Goal: Find contact information: Find contact information

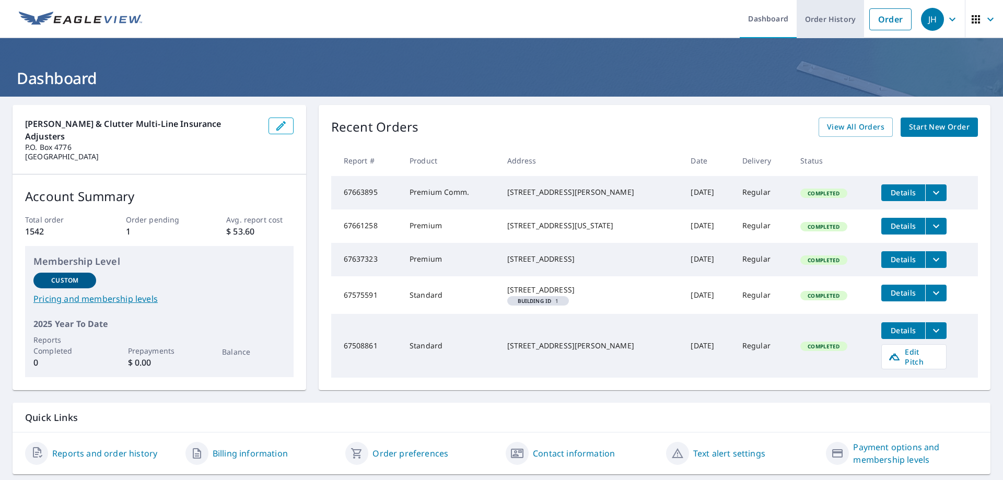
click at [828, 25] on link "Order History" at bounding box center [829, 19] width 67 height 38
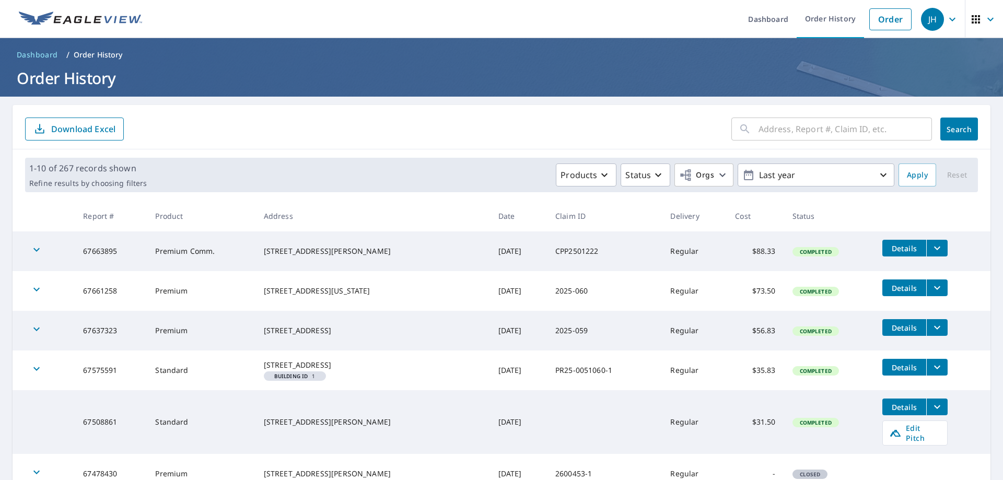
click at [87, 21] on img at bounding box center [80, 19] width 123 height 16
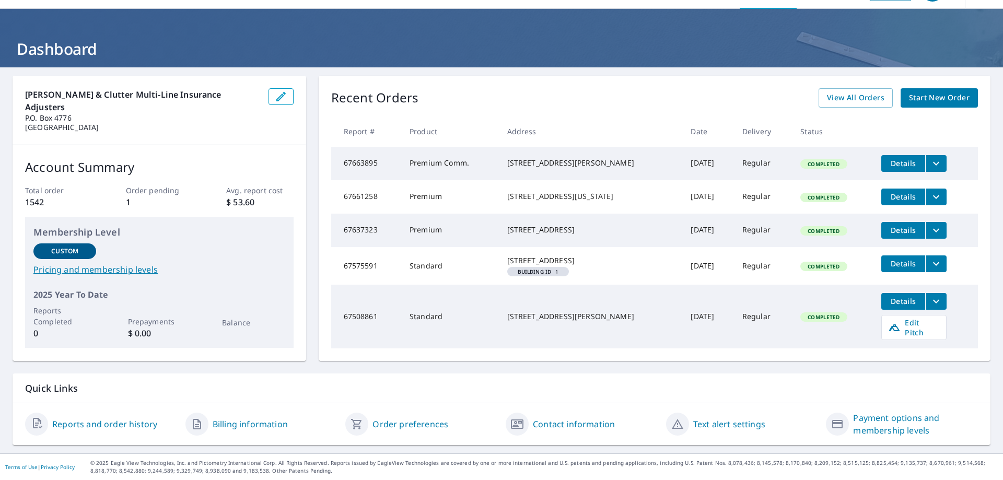
scroll to position [45, 0]
click at [537, 426] on link "Contact information" at bounding box center [574, 424] width 82 height 13
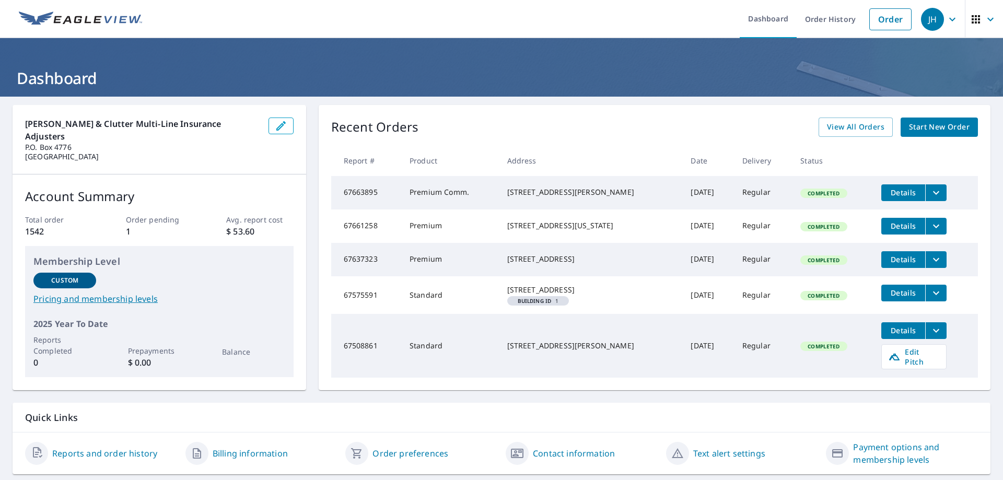
click at [969, 14] on icon "button" at bounding box center [975, 19] width 13 height 13
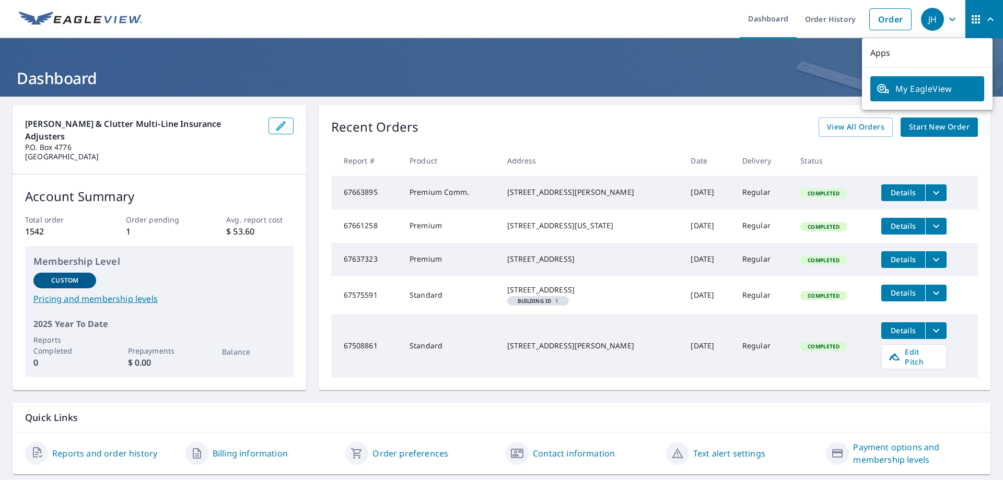
click at [969, 14] on icon "button" at bounding box center [975, 19] width 13 height 13
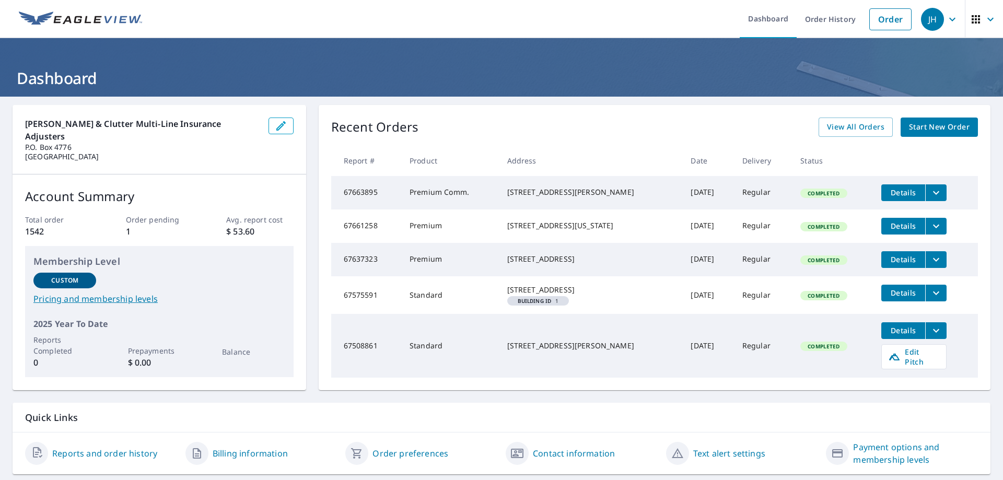
click at [104, 27] on link at bounding box center [81, 19] width 136 height 38
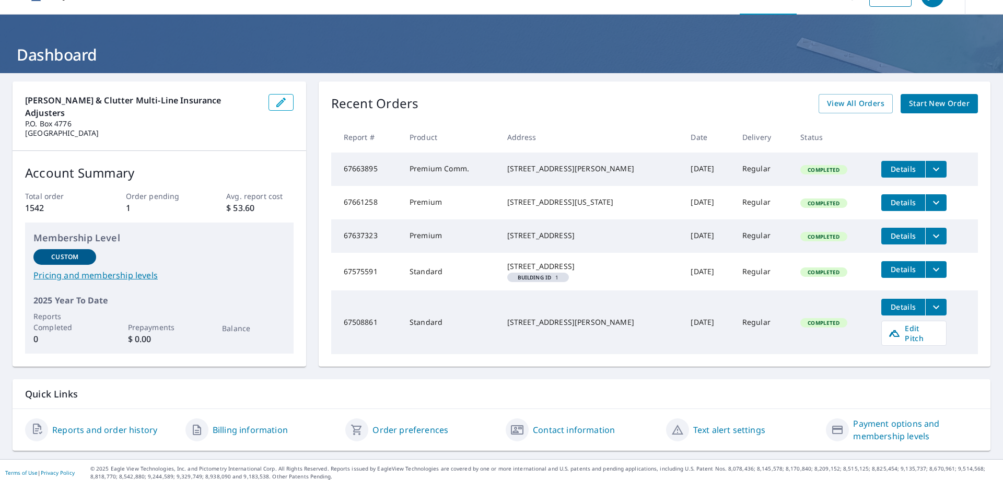
scroll to position [45, 0]
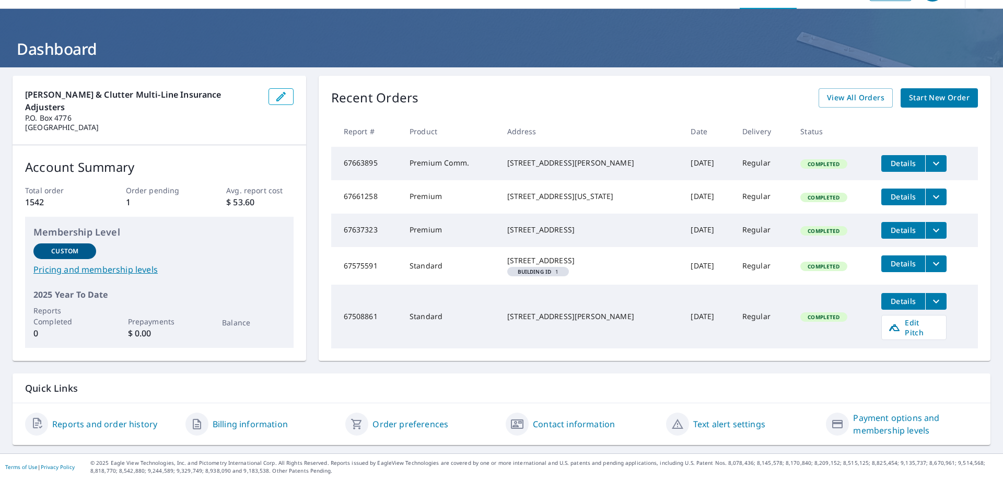
click at [585, 424] on link "Contact information" at bounding box center [574, 424] width 82 height 13
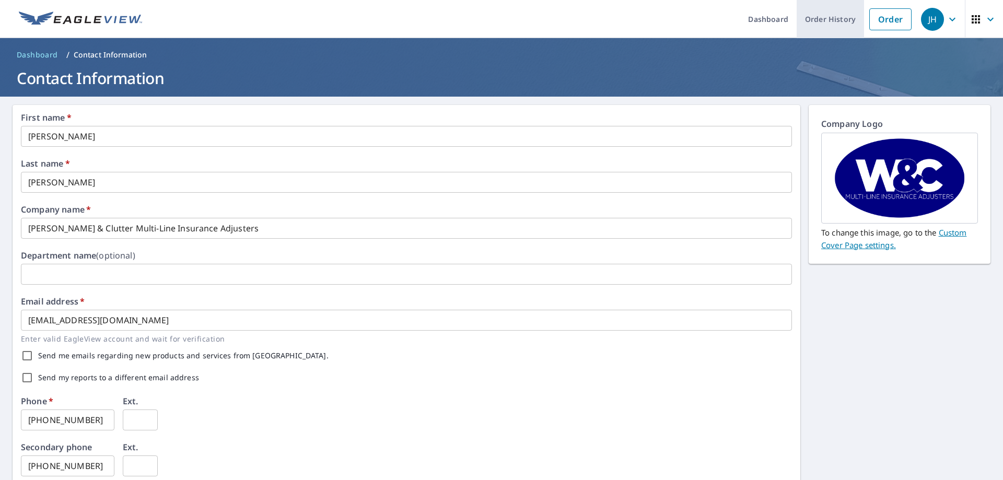
drag, startPoint x: 809, startPoint y: 19, endPoint x: 803, endPoint y: 26, distance: 9.6
click at [809, 19] on link "Order History" at bounding box center [829, 19] width 67 height 38
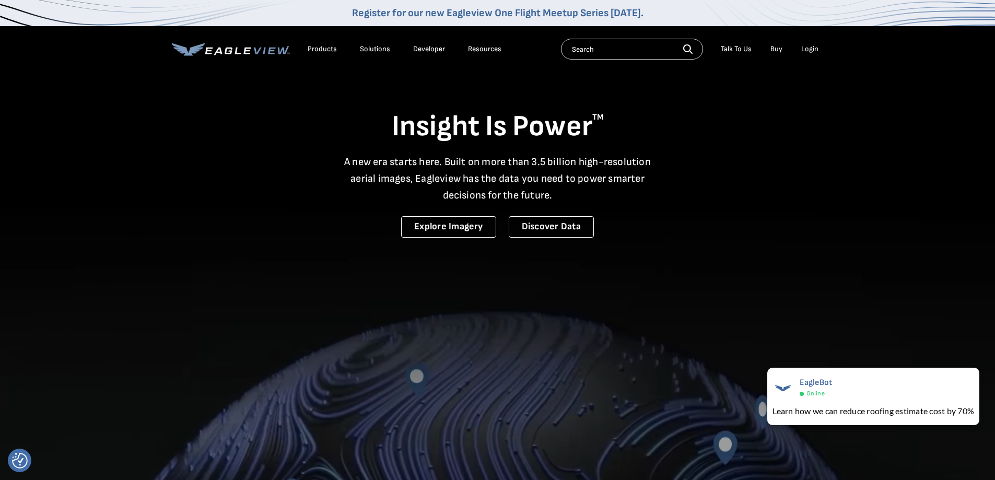
click at [732, 45] on div "Talk To Us" at bounding box center [736, 48] width 31 height 9
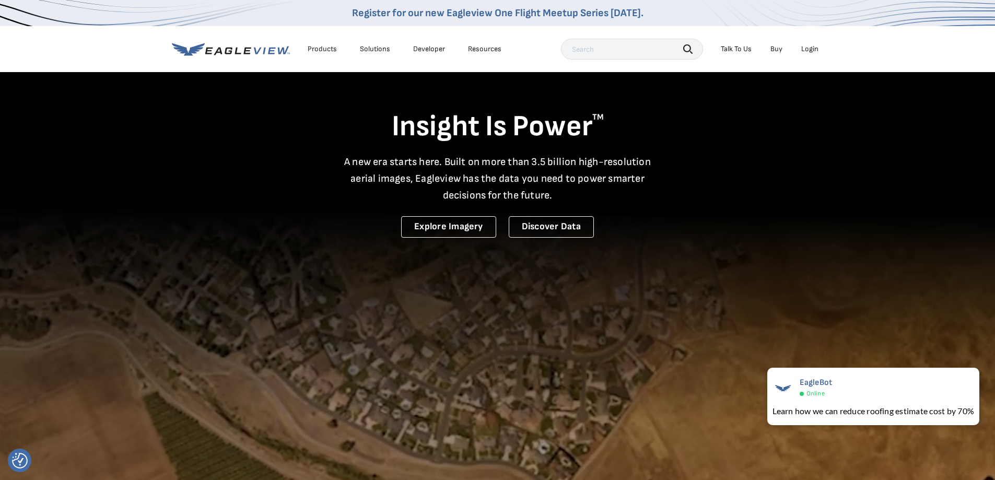
click at [726, 46] on div "Talk To Us" at bounding box center [736, 48] width 31 height 9
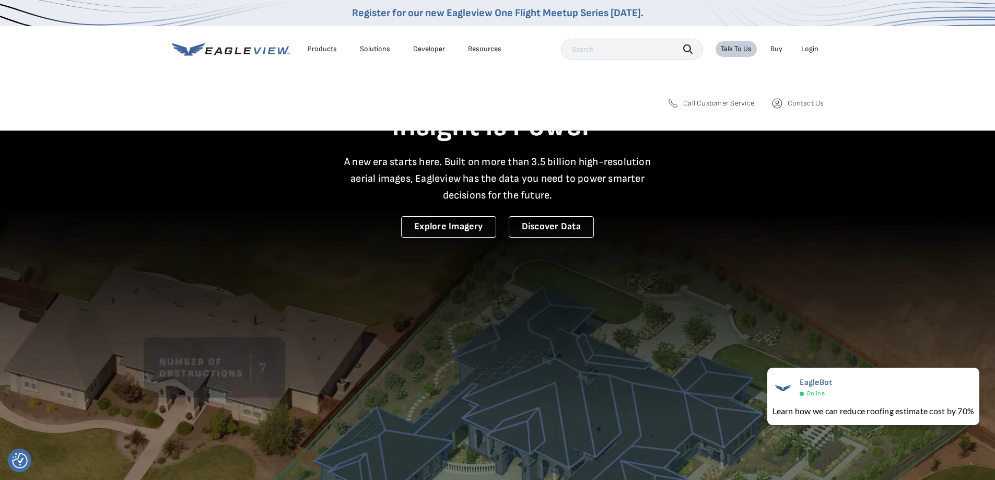
click at [719, 102] on span "Call Customer Service" at bounding box center [718, 103] width 71 height 9
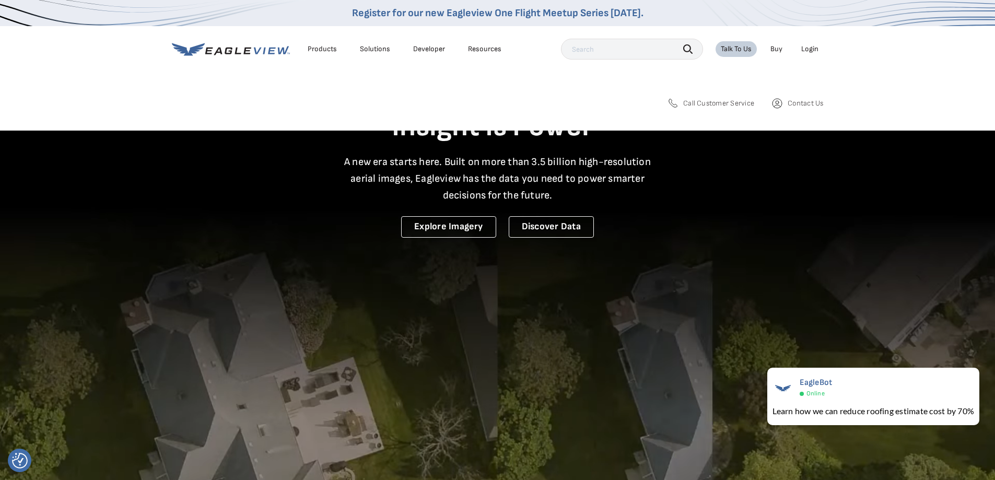
click at [789, 104] on span "Contact Us" at bounding box center [806, 103] width 36 height 9
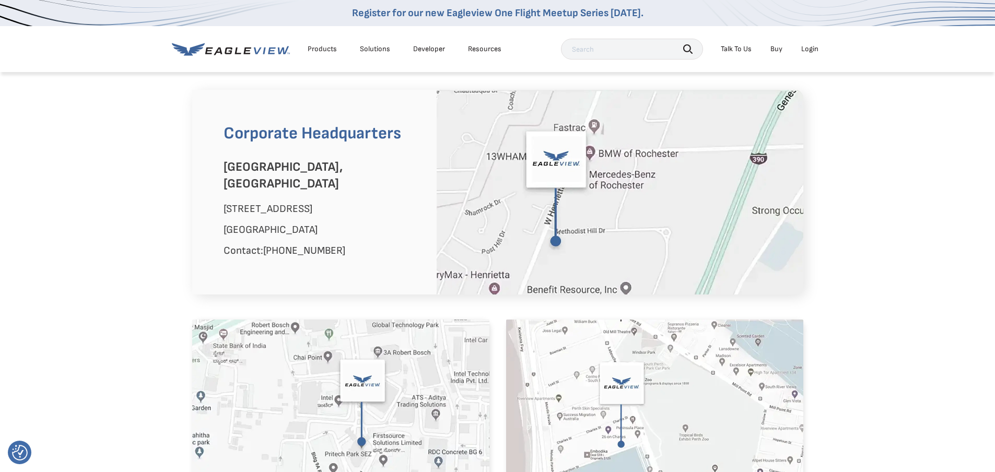
scroll to position [574, 0]
